Goal: Information Seeking & Learning: Find specific page/section

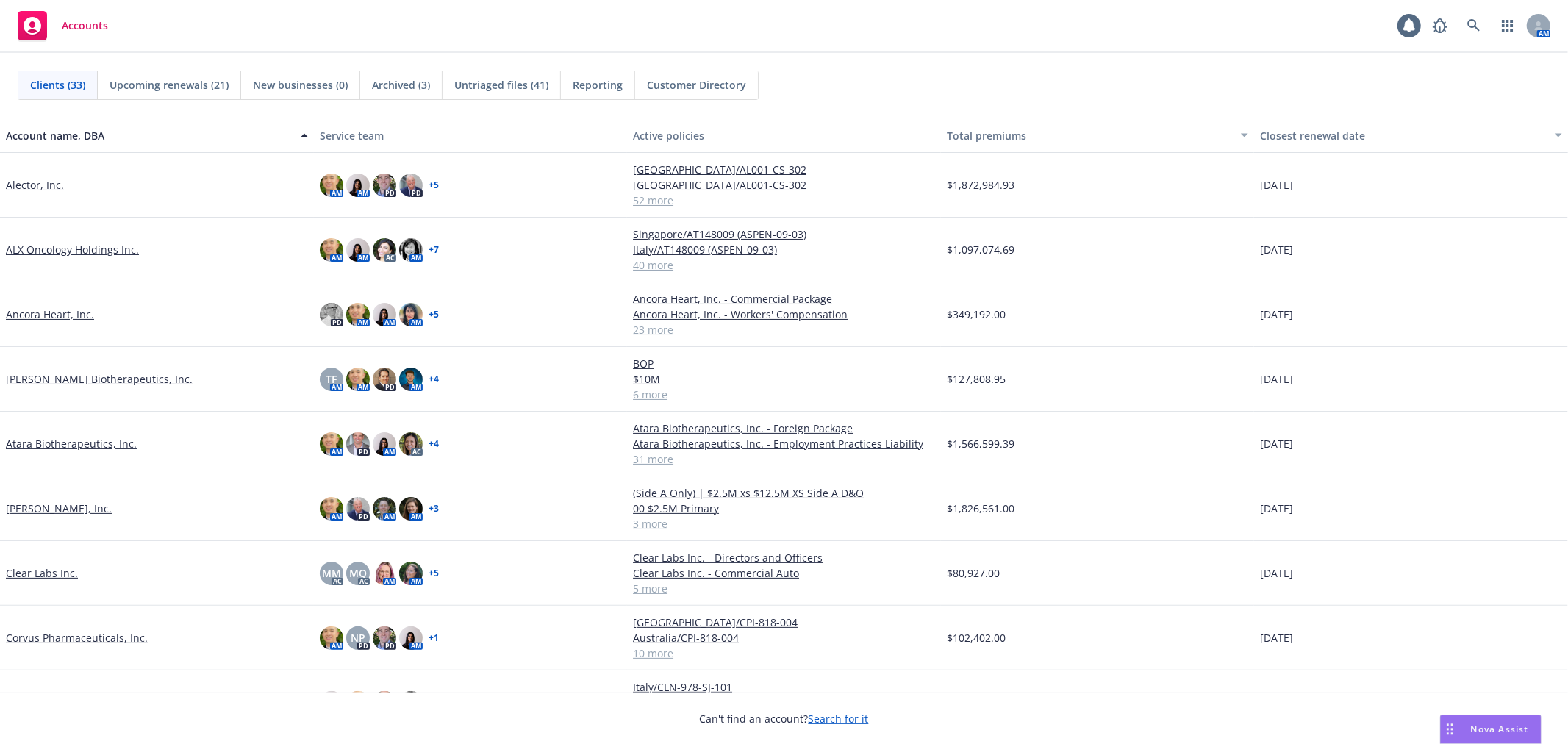
drag, startPoint x: 954, startPoint y: 50, endPoint x: 963, endPoint y: 38, distance: 15.0
click at [957, 48] on div "Accounts 1 AM" at bounding box center [784, 26] width 1568 height 53
click at [1474, 20] on icon at bounding box center [1473, 25] width 13 height 13
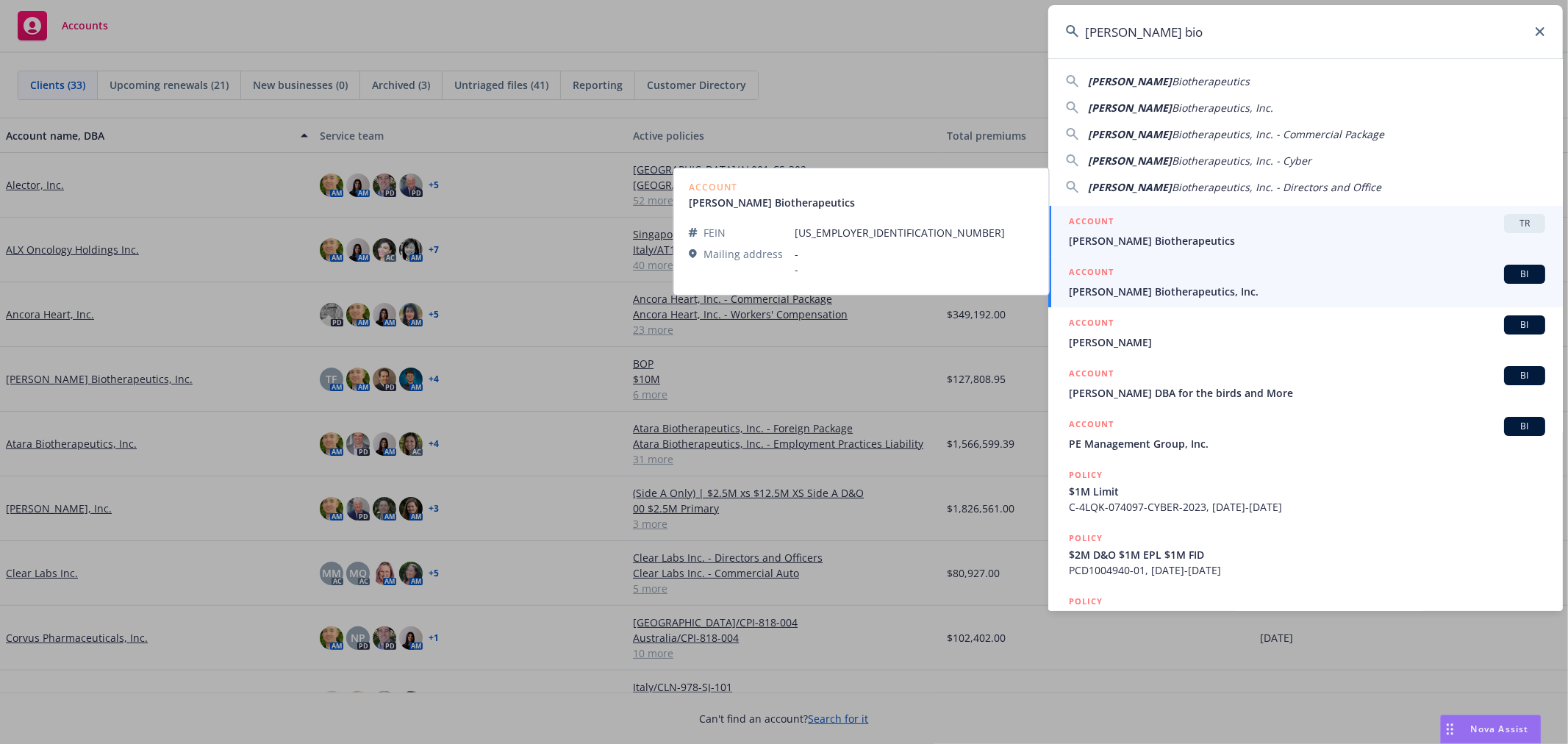
type input "[PERSON_NAME] bio"
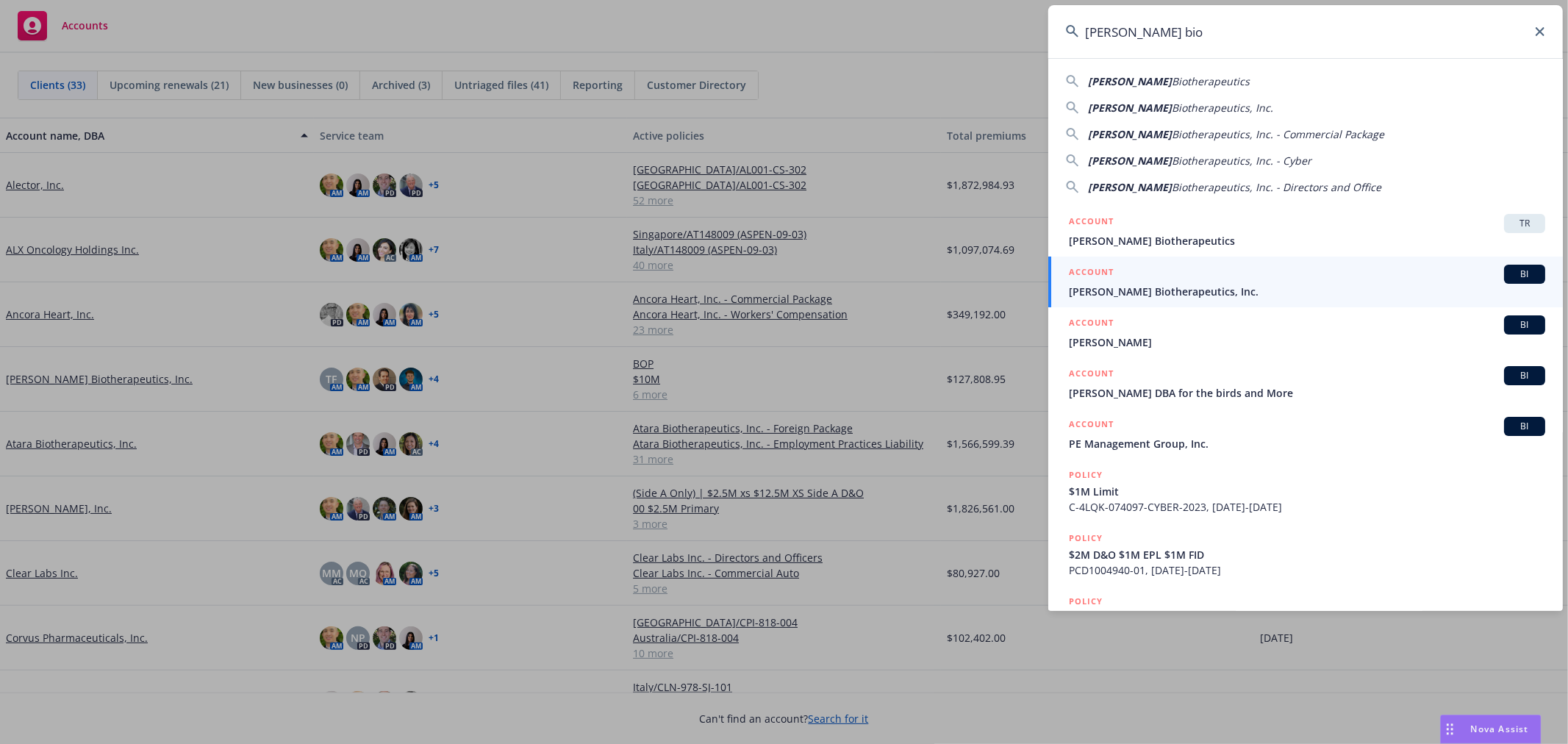
click at [1127, 285] on span "[PERSON_NAME] Biotherapeutics, Inc." at bounding box center [1307, 291] width 477 height 16
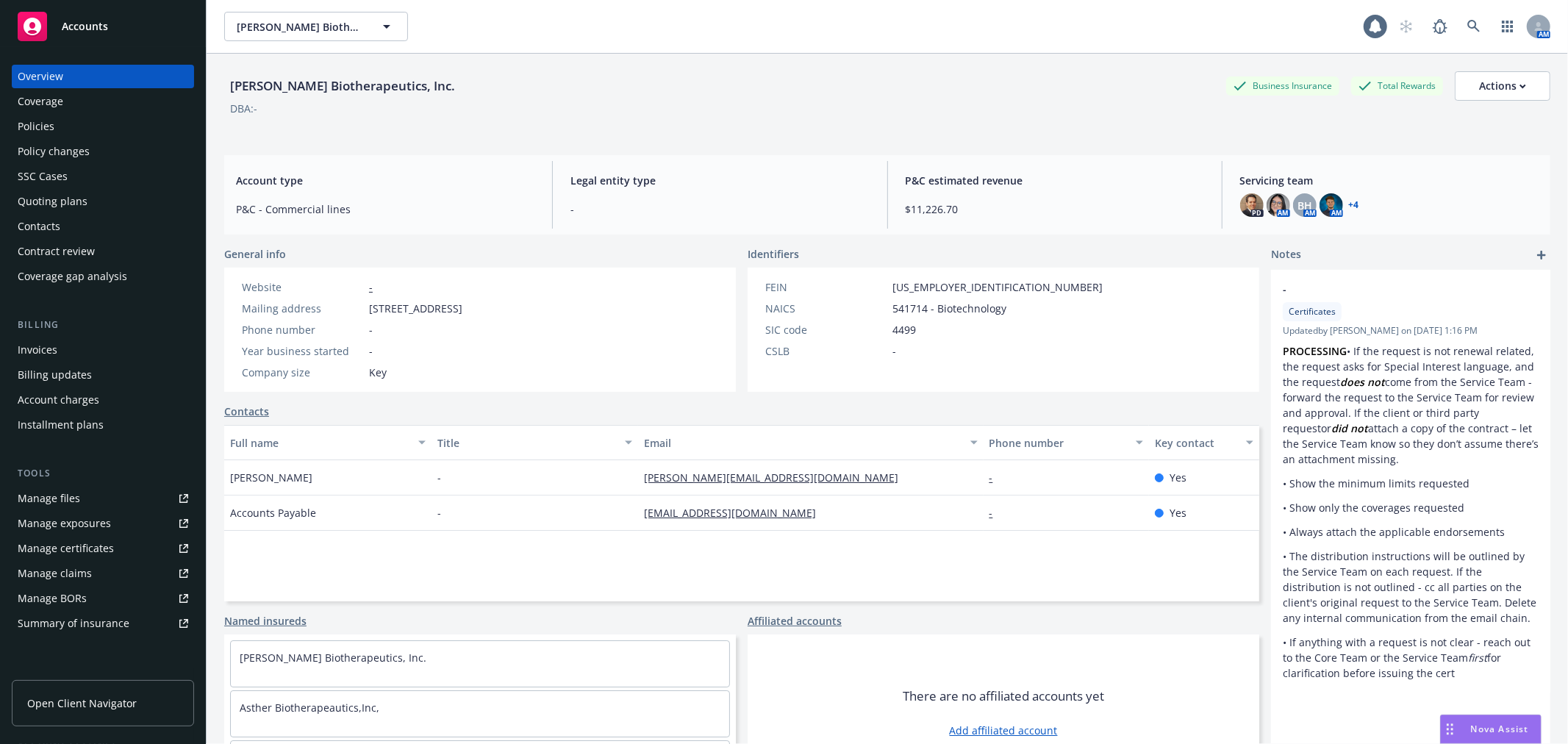
click at [51, 136] on div "Policies" at bounding box center [36, 127] width 36 height 24
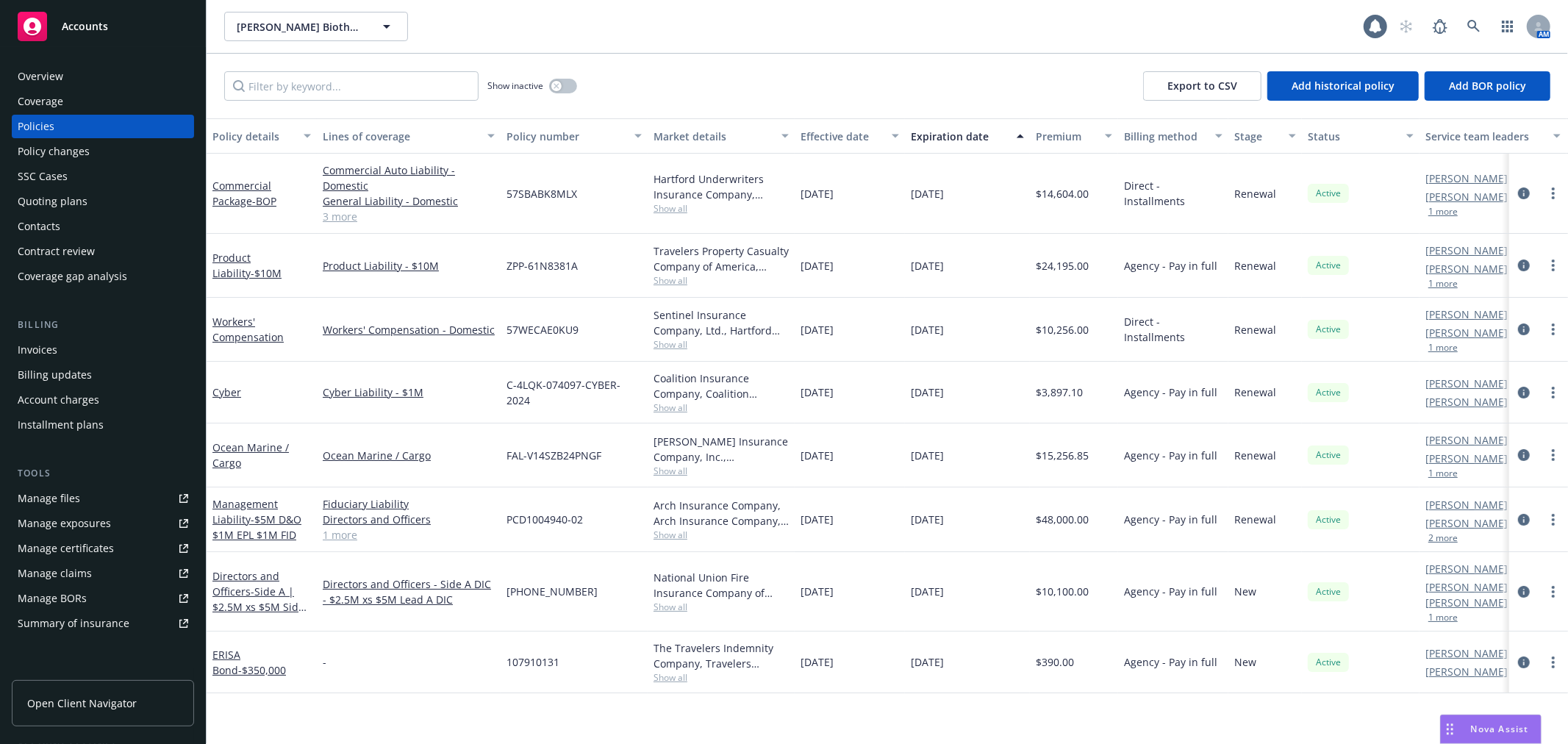
click at [965, 57] on div "Show inactive Export to CSV Add historical policy Add BOR policy" at bounding box center [887, 86] width 1362 height 65
click at [858, 81] on div "Show inactive Export to CSV Add historical policy Add BOR policy" at bounding box center [887, 86] width 1362 height 65
click at [1478, 13] on link at bounding box center [1473, 26] width 29 height 29
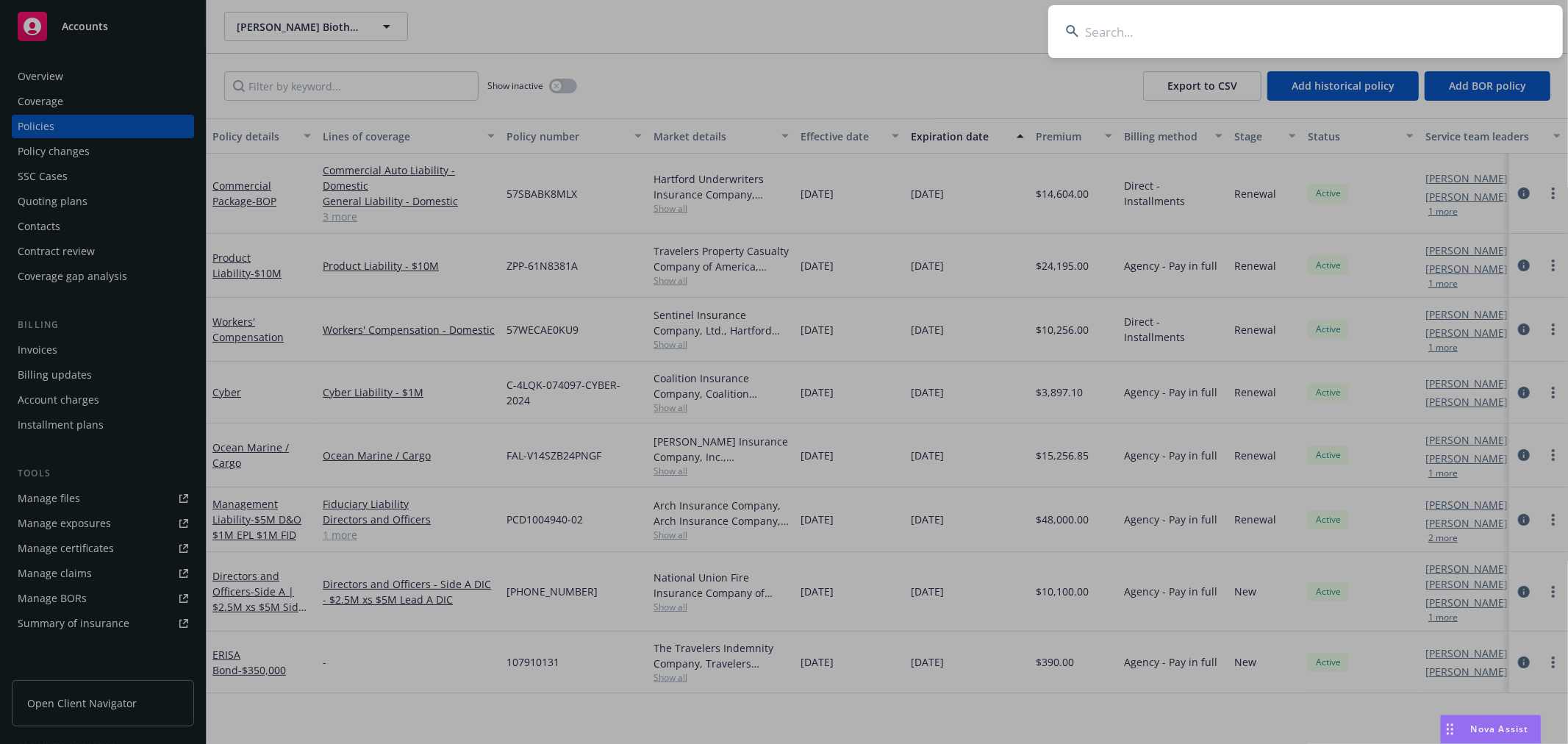
click at [1287, 35] on input at bounding box center [1305, 31] width 514 height 53
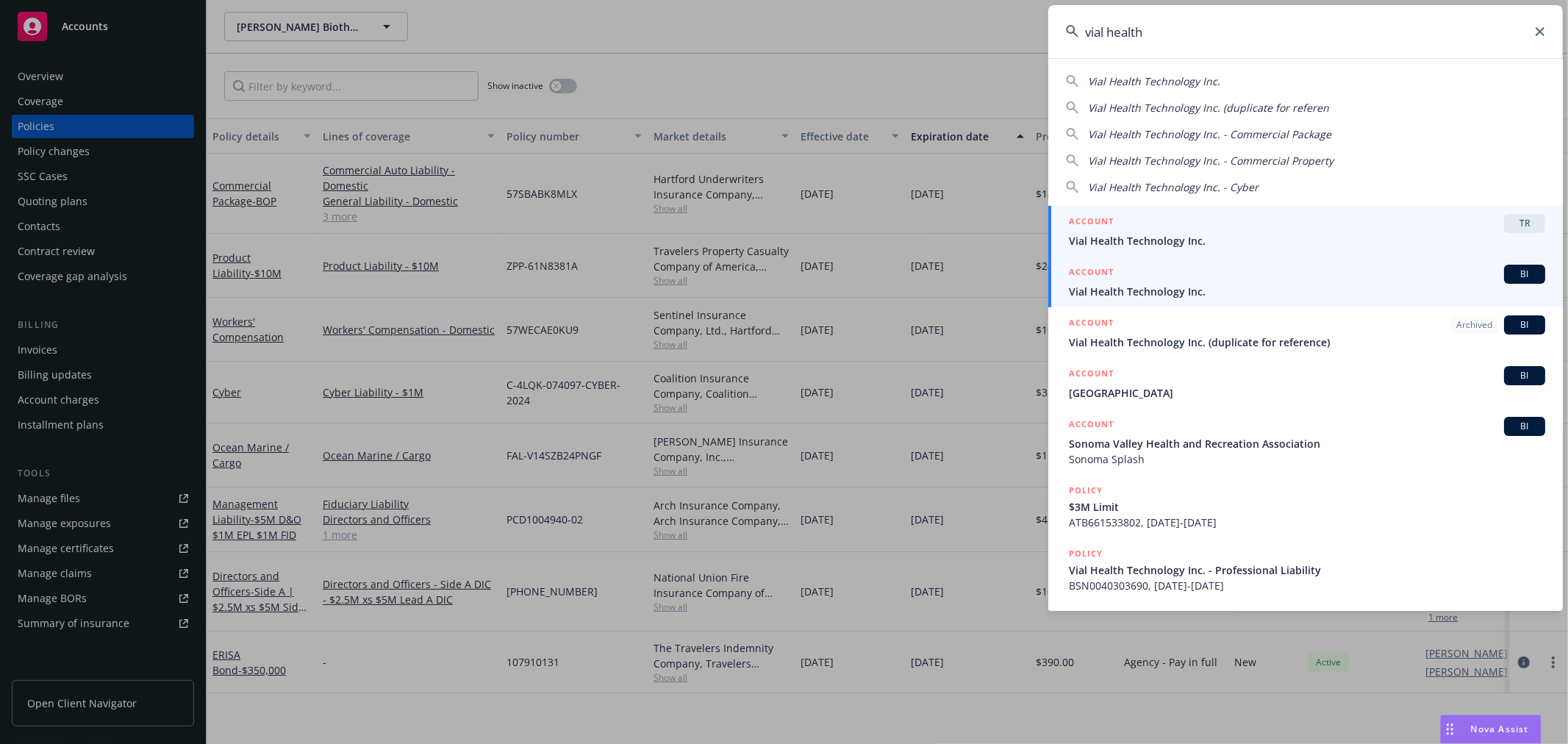
type input "vial health"
click at [1147, 292] on span "Vial Health Technology Inc." at bounding box center [1307, 291] width 477 height 16
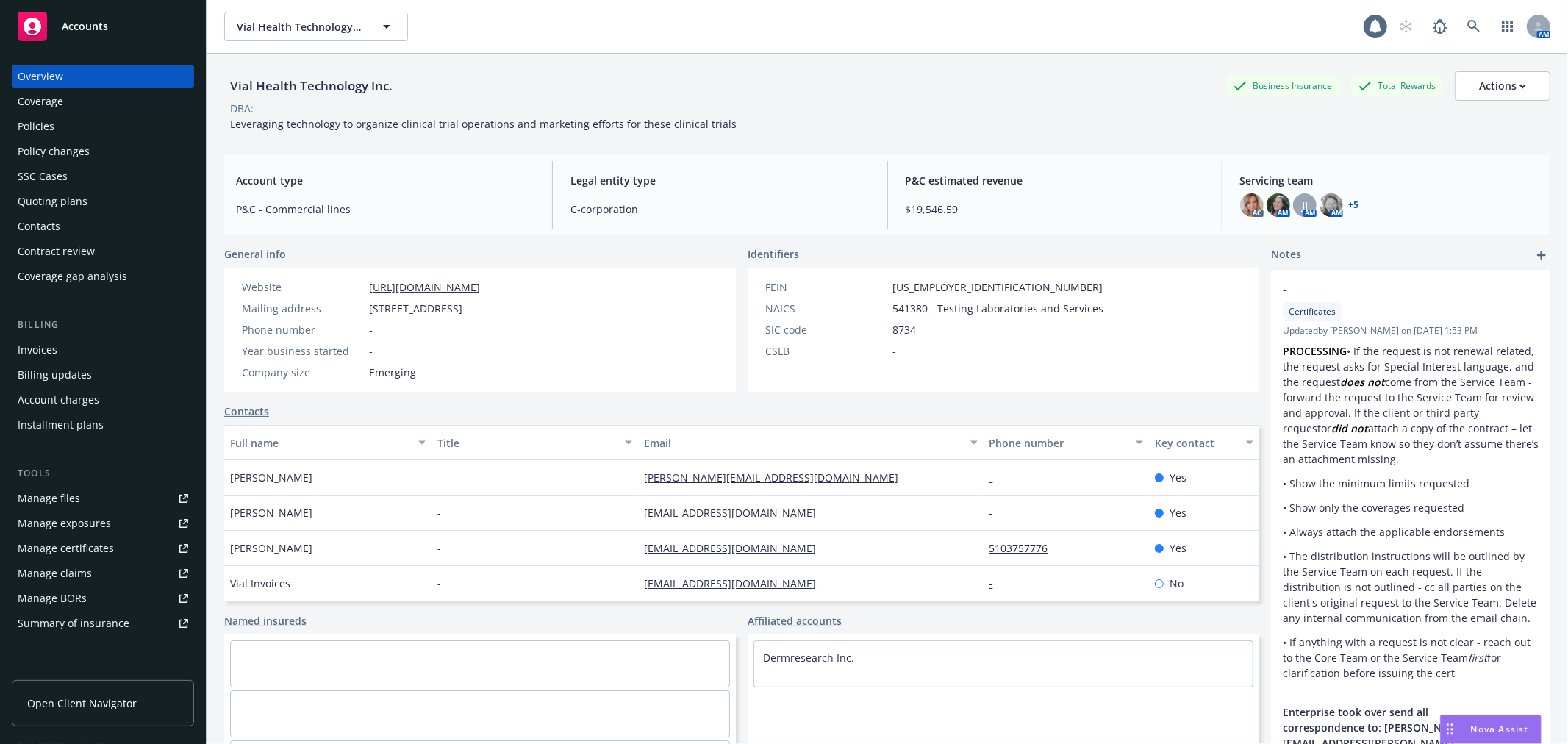
click at [45, 120] on div "Policies" at bounding box center [36, 127] width 36 height 24
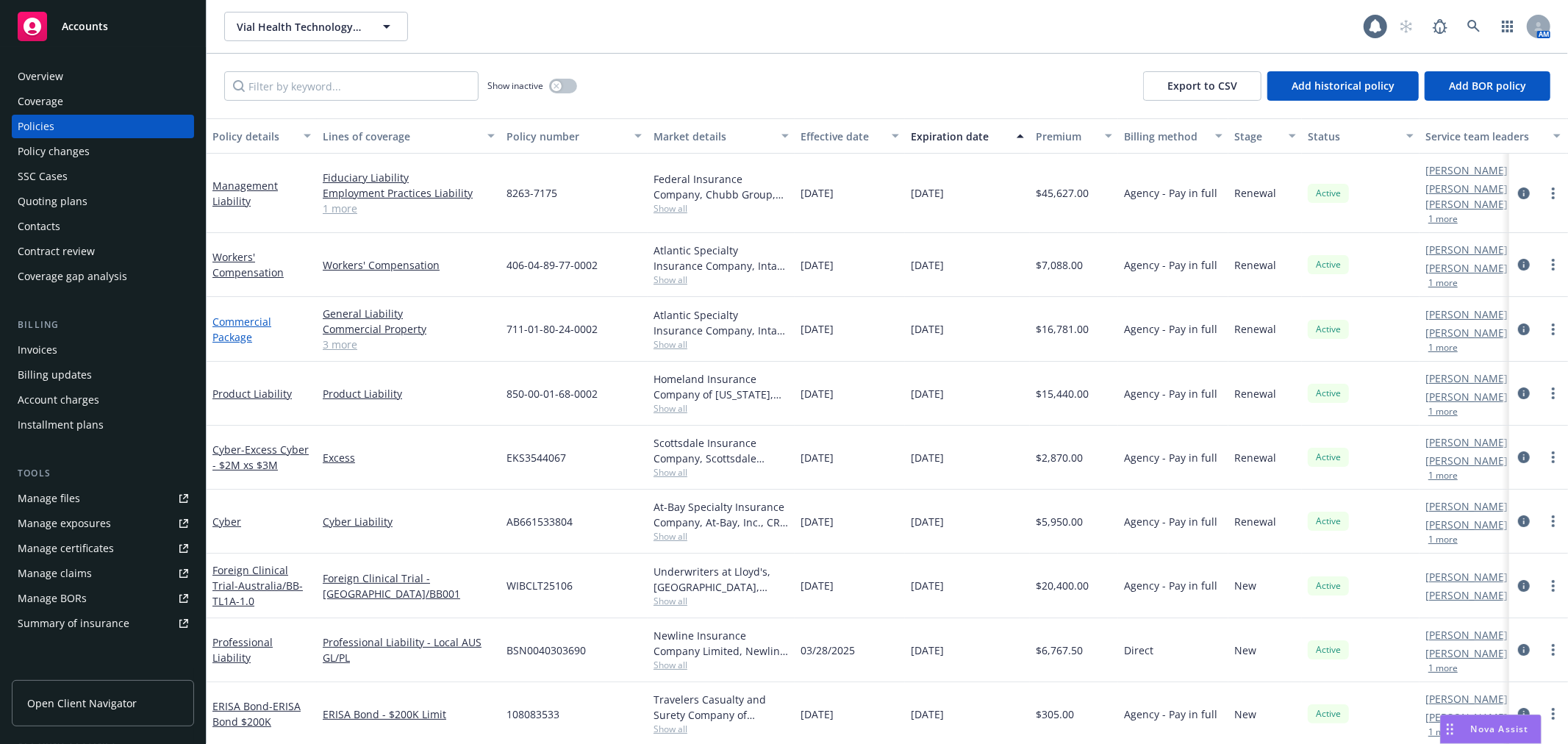
click at [229, 315] on link "Commercial Package" at bounding box center [241, 329] width 59 height 29
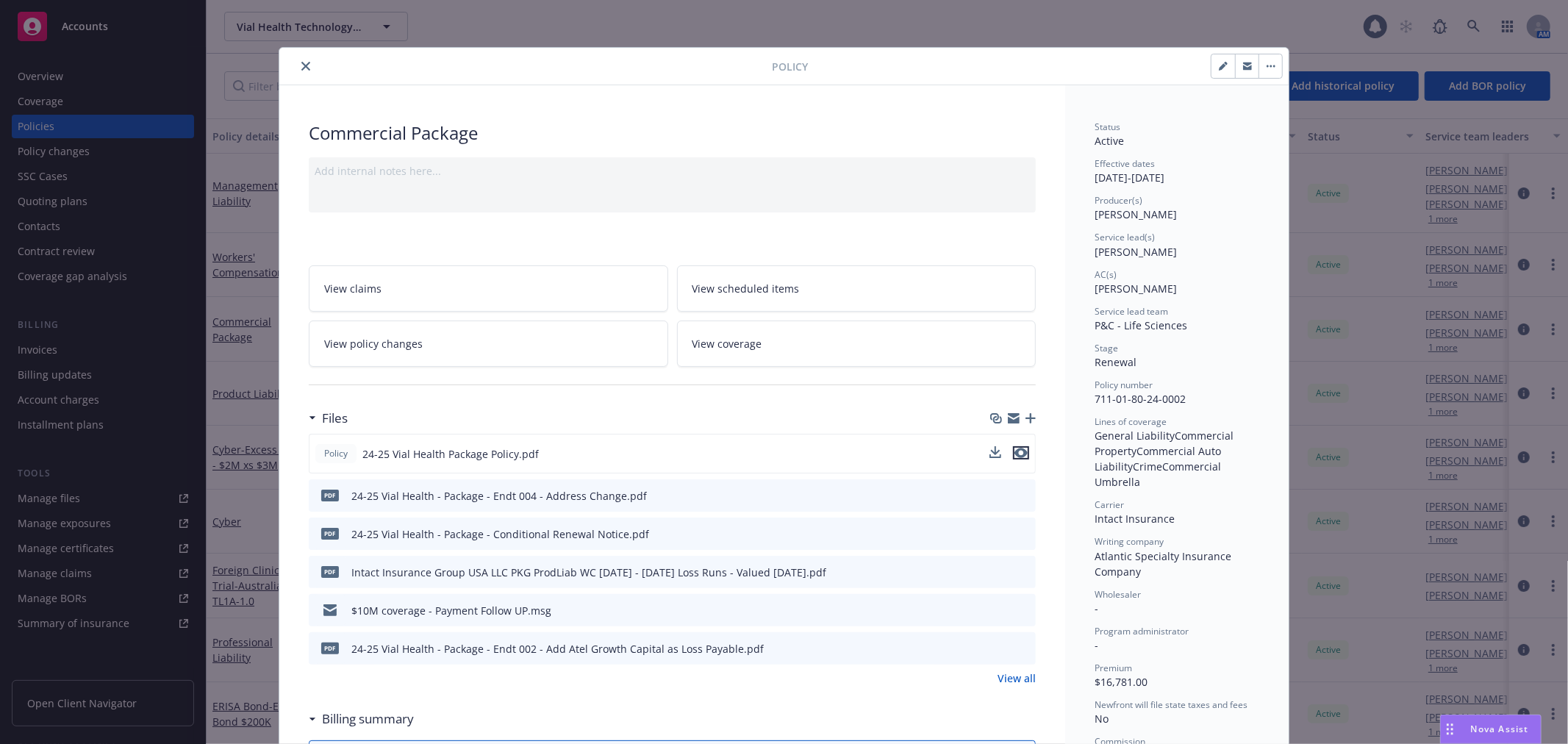
click at [1018, 454] on icon "preview file" at bounding box center [1022, 453] width 13 height 10
click at [302, 64] on icon "close" at bounding box center [306, 66] width 9 height 9
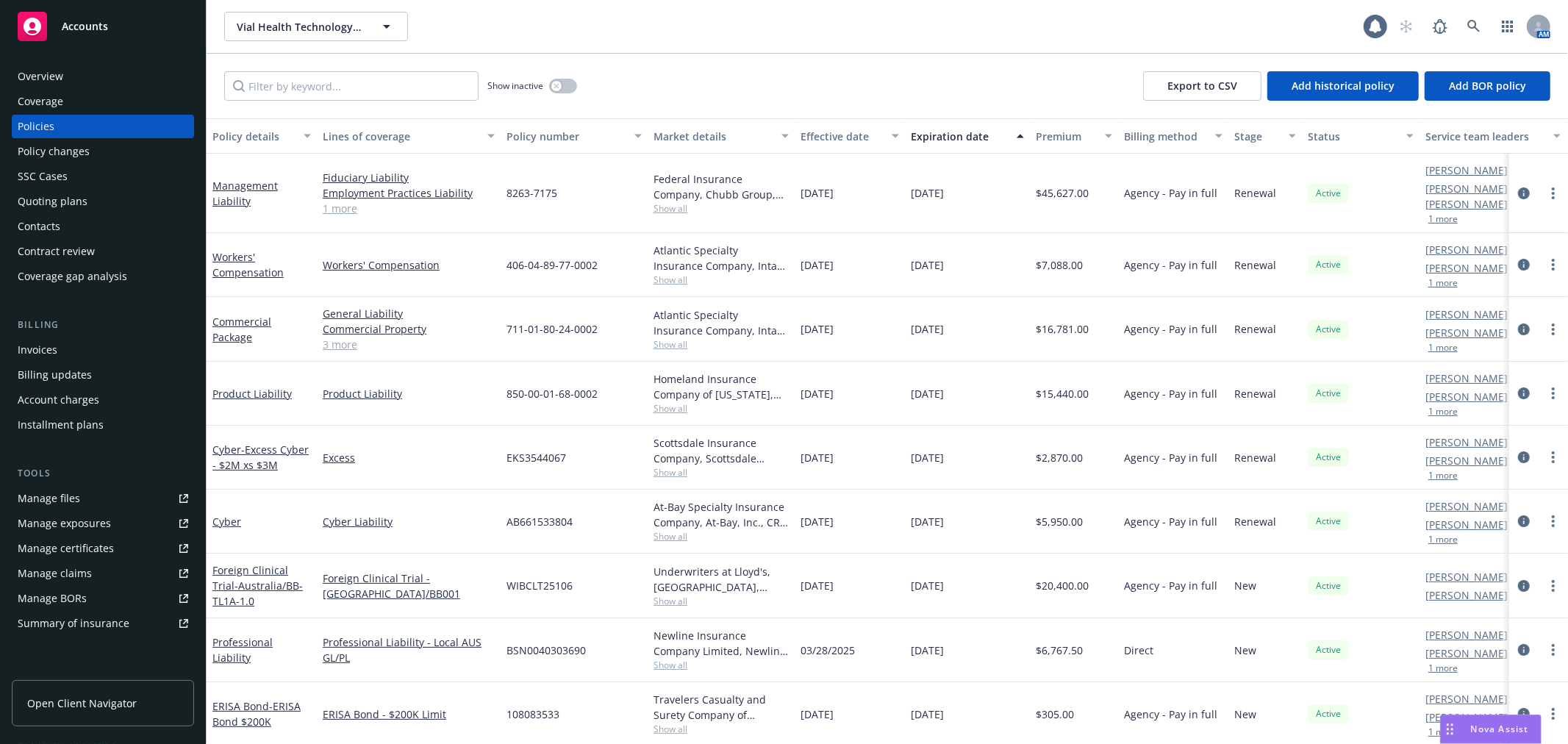
click at [819, 44] on div "Vial Health Technology Inc. Vial Health Technology Inc. 1 AM" at bounding box center [887, 26] width 1362 height 53
click at [858, 45] on div "Vial Health Technology Inc. Vial Health Technology Inc. 1 AM" at bounding box center [887, 26] width 1362 height 53
click at [1471, 25] on icon at bounding box center [1474, 27] width 13 height 13
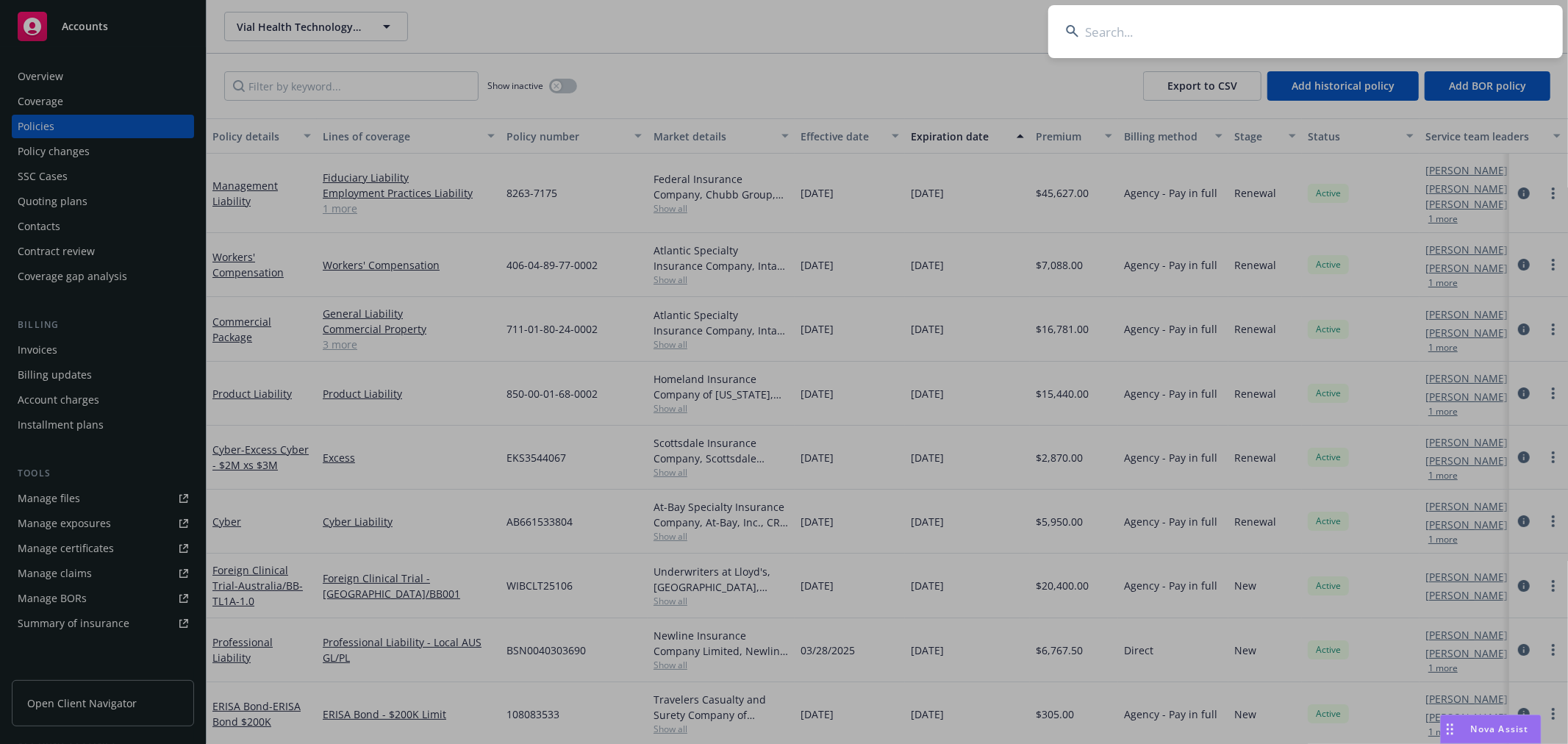
click at [1301, 29] on input at bounding box center [1305, 31] width 514 height 53
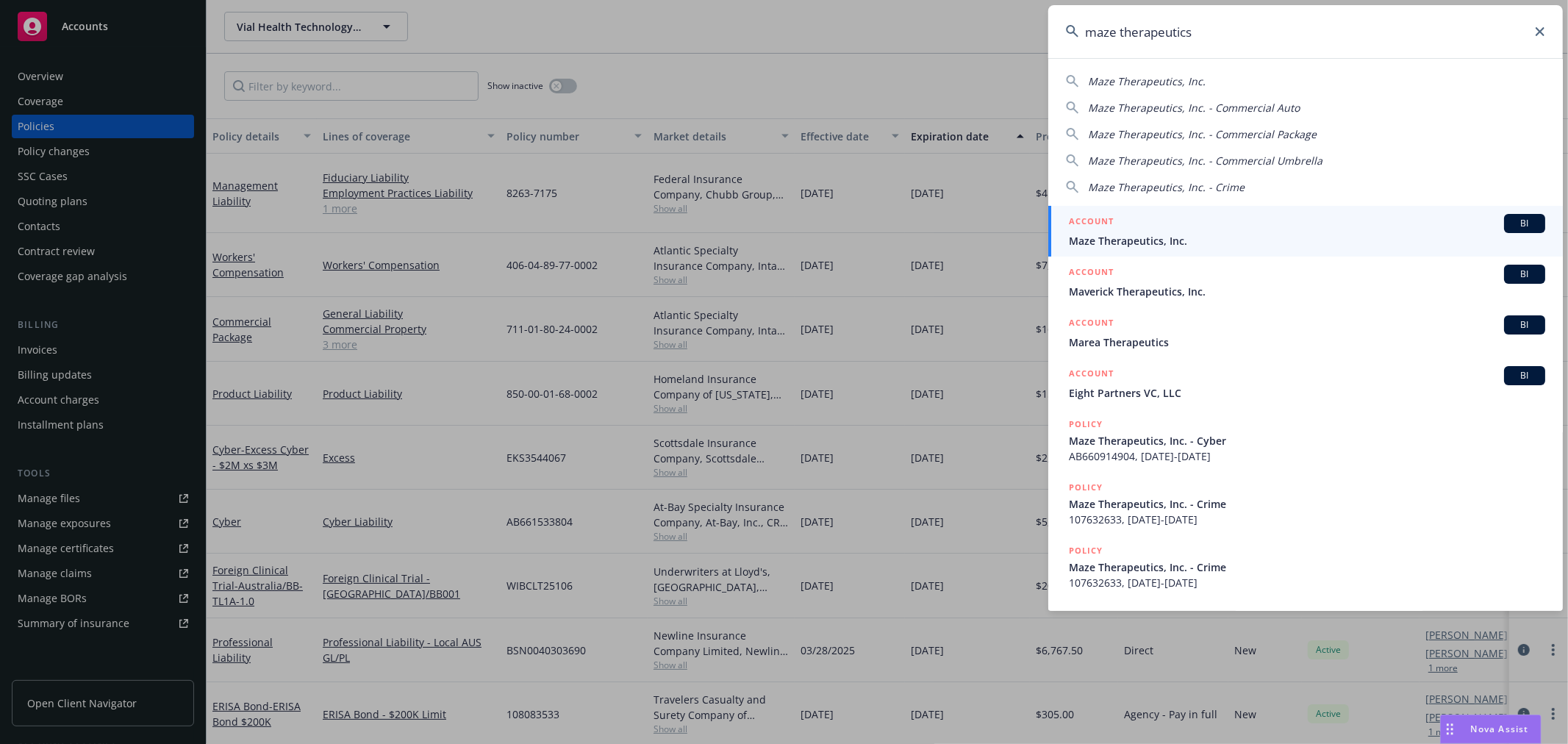
type input "maze therapeutics"
click at [1147, 229] on div "ACCOUNT BI" at bounding box center [1307, 223] width 477 height 19
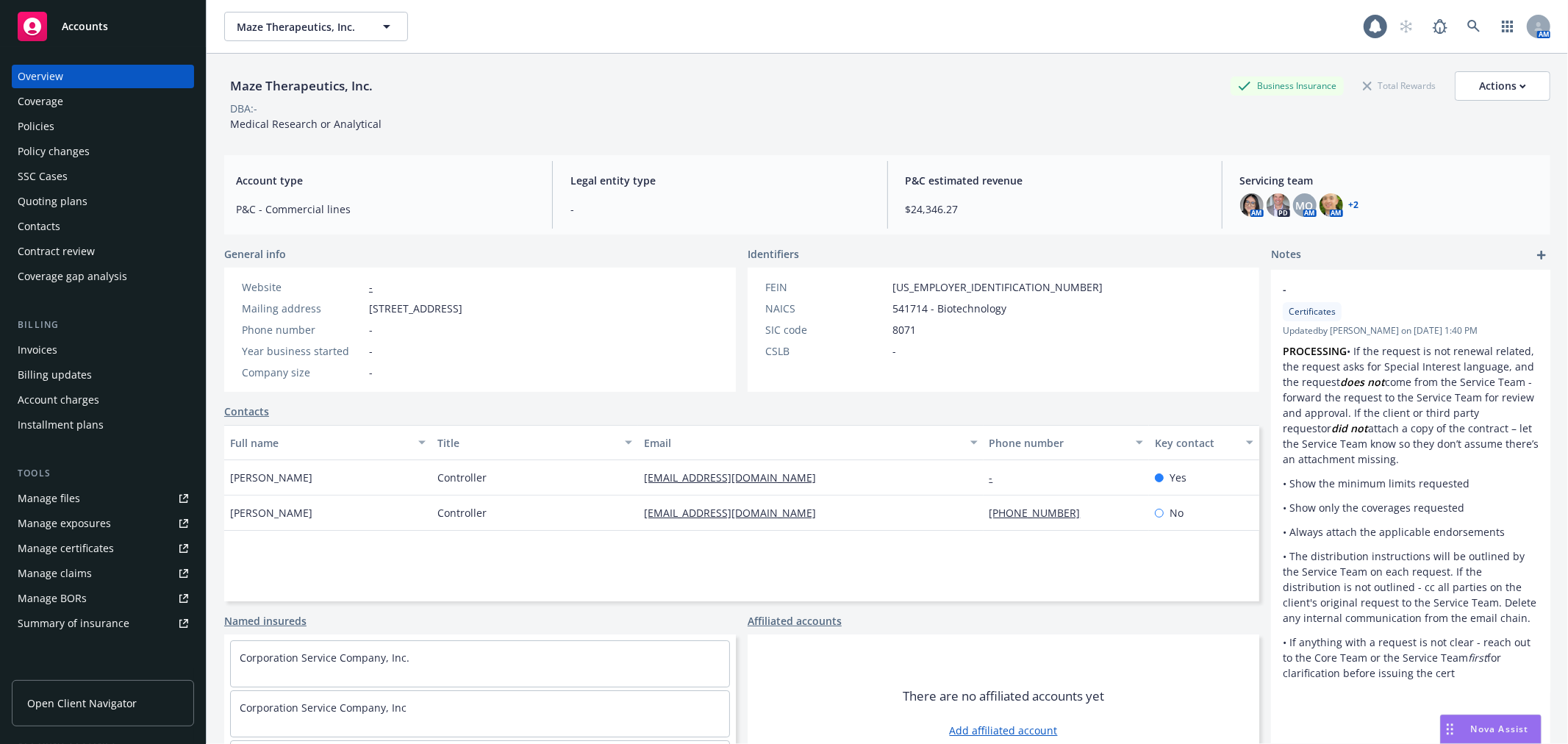
click at [55, 129] on div "Policies" at bounding box center [103, 127] width 170 height 24
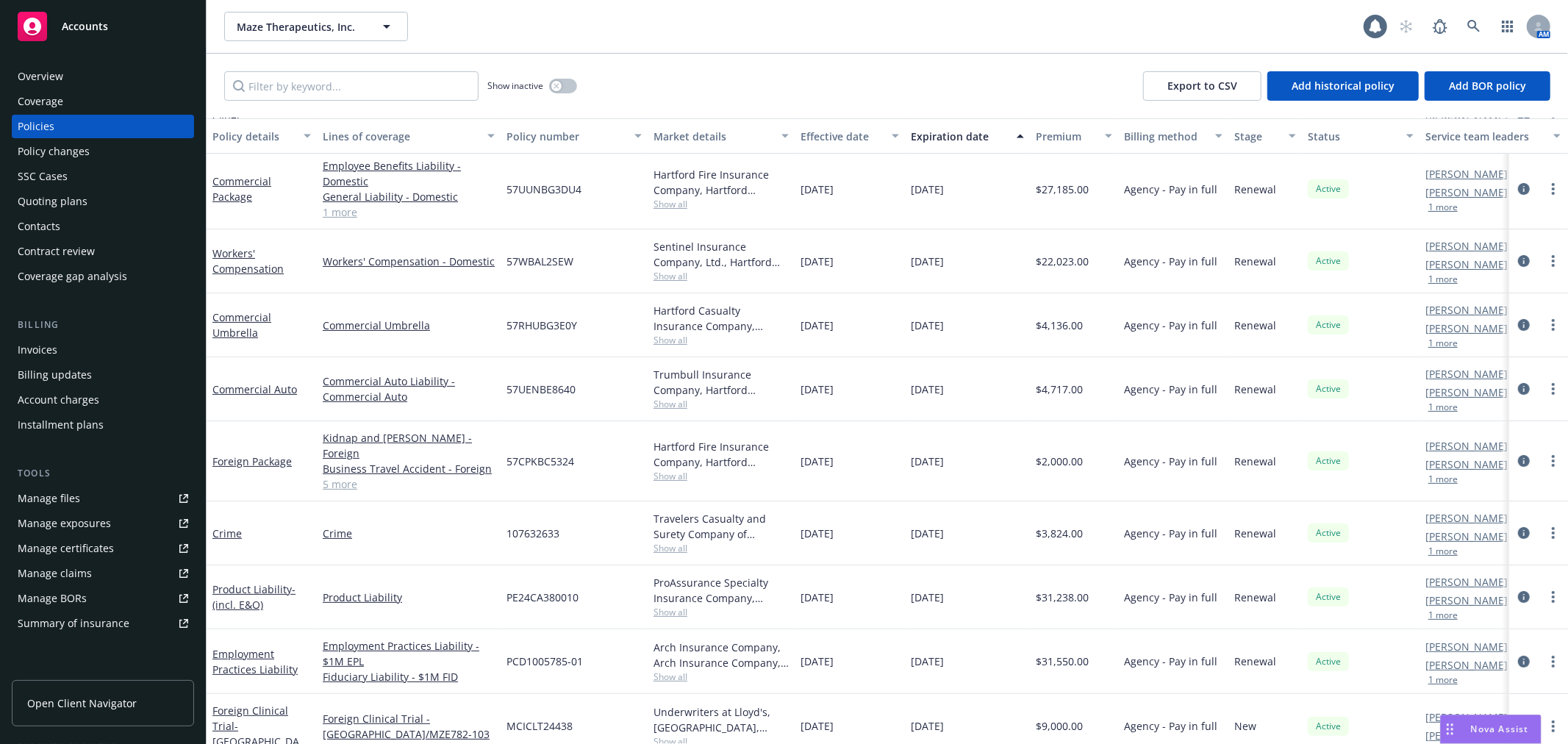
scroll to position [163, 0]
